Goal: Task Accomplishment & Management: Use online tool/utility

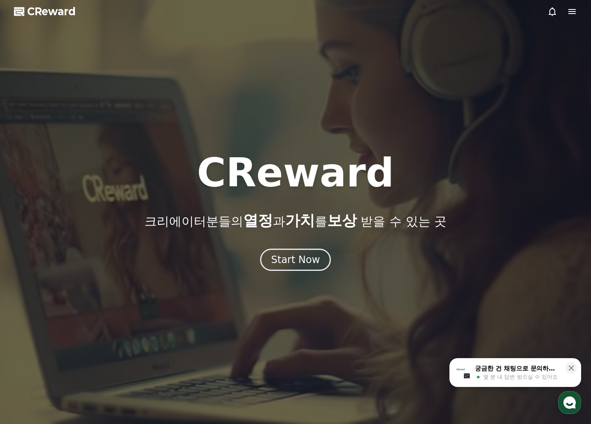
click at [522, 377] on span "몇 분 내 답변 받으실 수 있어요" at bounding box center [520, 376] width 75 height 7
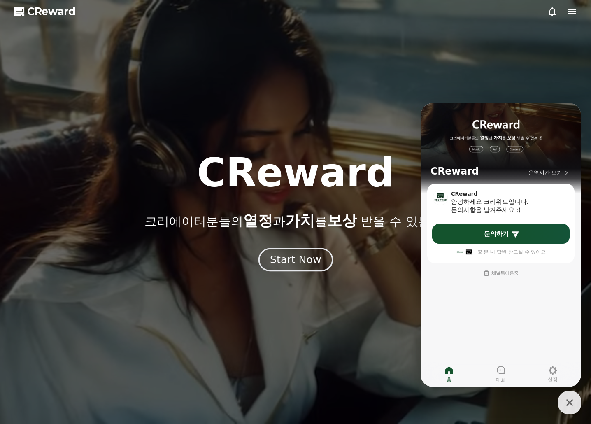
click at [287, 259] on div "Start Now" at bounding box center [295, 260] width 51 height 14
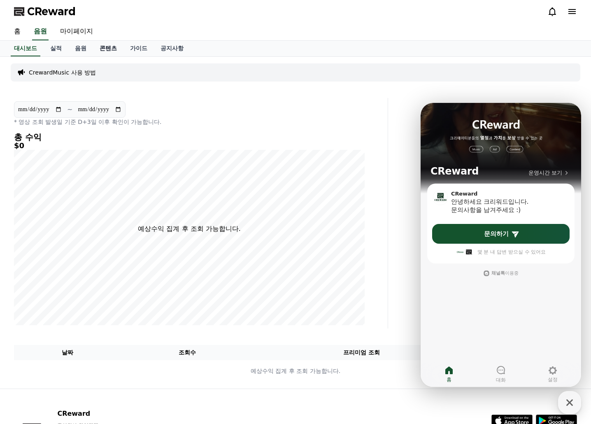
click at [107, 47] on link "콘텐츠" at bounding box center [108, 49] width 30 height 16
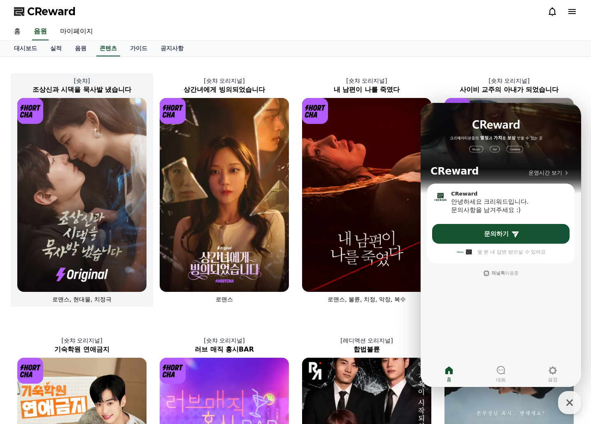
click at [83, 140] on img at bounding box center [81, 195] width 129 height 194
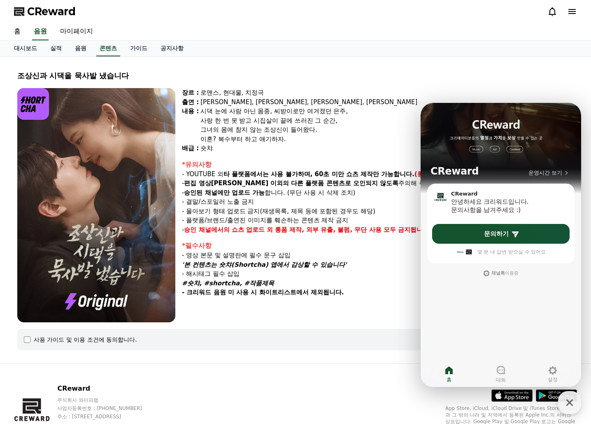
select select
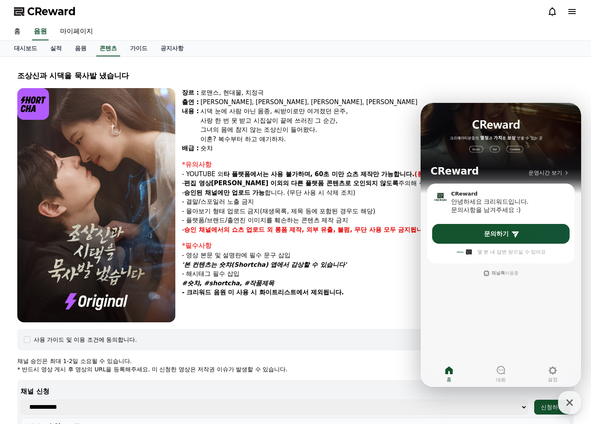
scroll to position [206, 0]
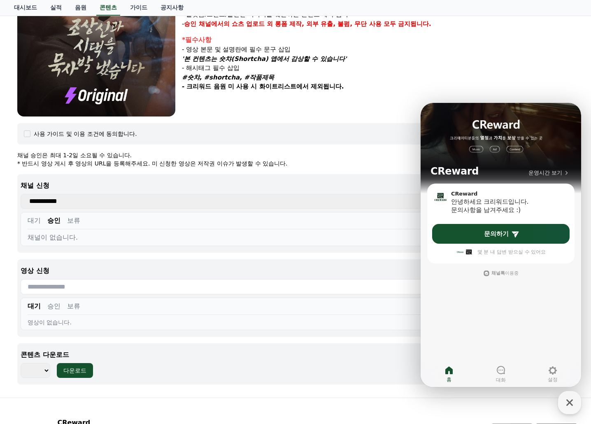
click at [102, 203] on select "**********" at bounding box center [274, 201] width 507 height 15
select select "**********"
click at [21, 194] on select "**********" at bounding box center [274, 201] width 507 height 15
click at [35, 219] on button "대기" at bounding box center [34, 221] width 13 height 10
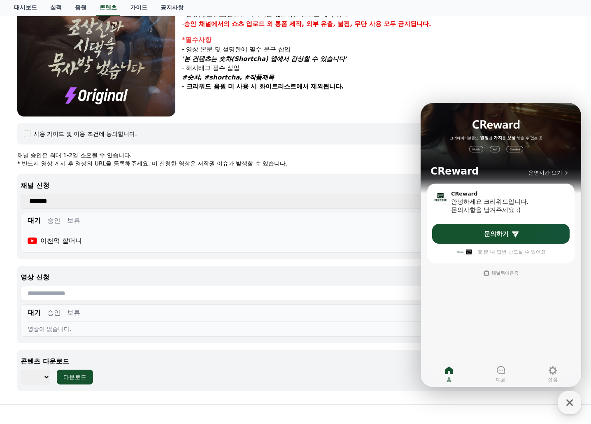
click at [54, 221] on button "승인" at bounding box center [53, 221] width 13 height 10
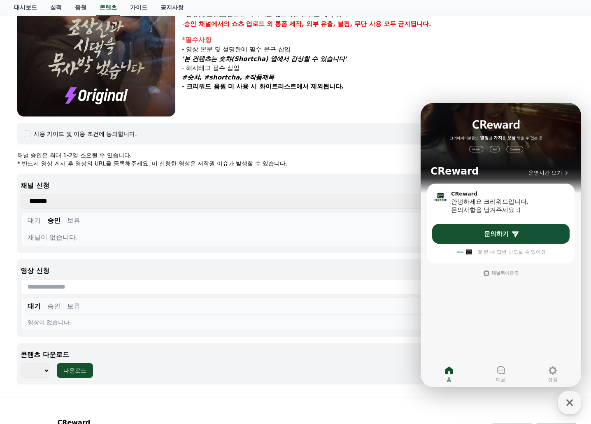
click at [71, 221] on button "보류" at bounding box center [73, 221] width 13 height 10
drag, startPoint x: 54, startPoint y: 222, endPoint x: 33, endPoint y: 223, distance: 21.4
click at [52, 222] on button "승인" at bounding box center [53, 221] width 13 height 10
click at [31, 223] on button "대기" at bounding box center [34, 221] width 13 height 10
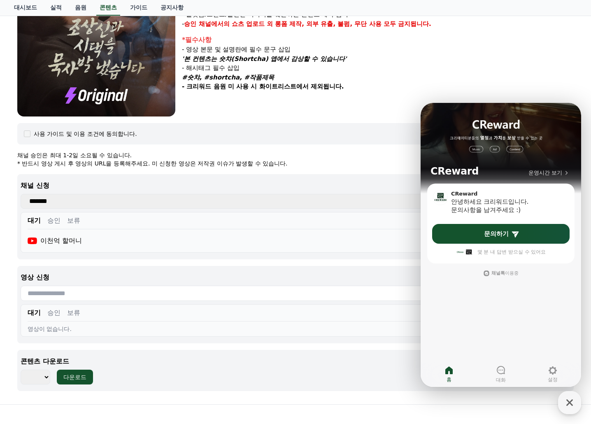
click at [469, 68] on p "- 해시태그 필수 삽입" at bounding box center [378, 67] width 392 height 9
